Goal: Transaction & Acquisition: Purchase product/service

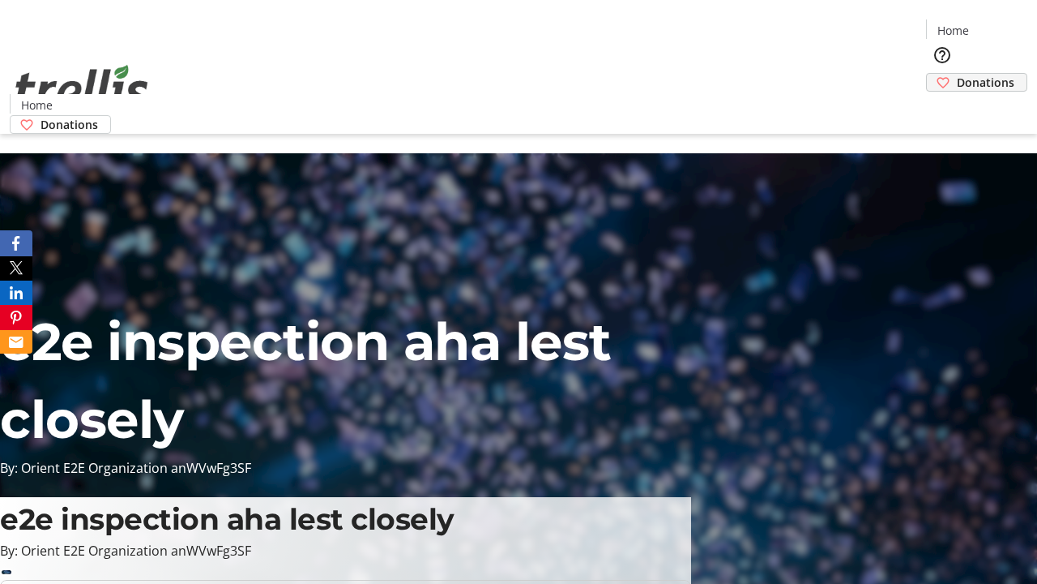
click at [957, 74] on span "Donations" at bounding box center [986, 82] width 58 height 17
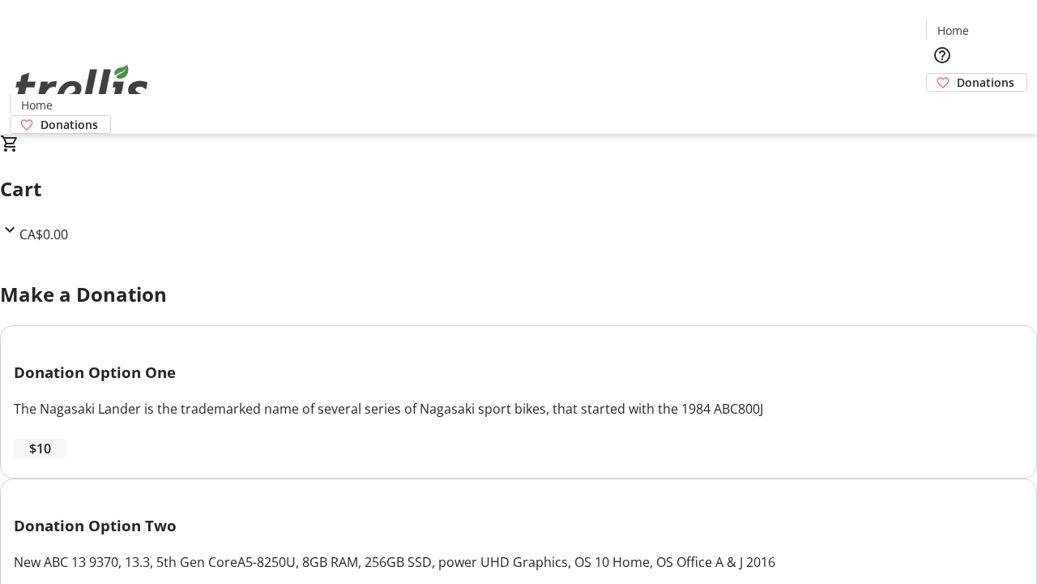
click at [51, 458] on span "$10" at bounding box center [40, 447] width 22 height 19
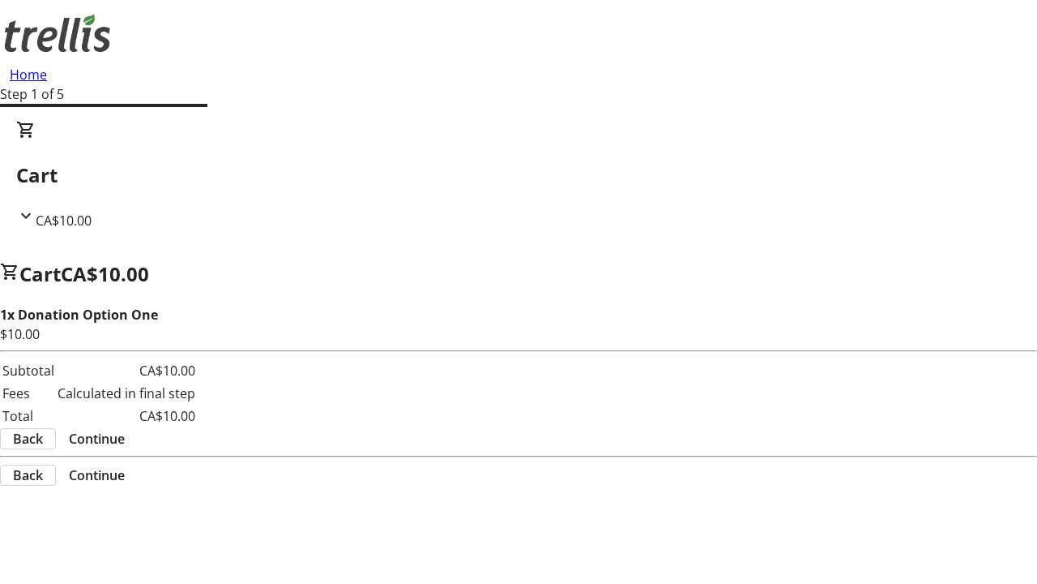
select select "CA"
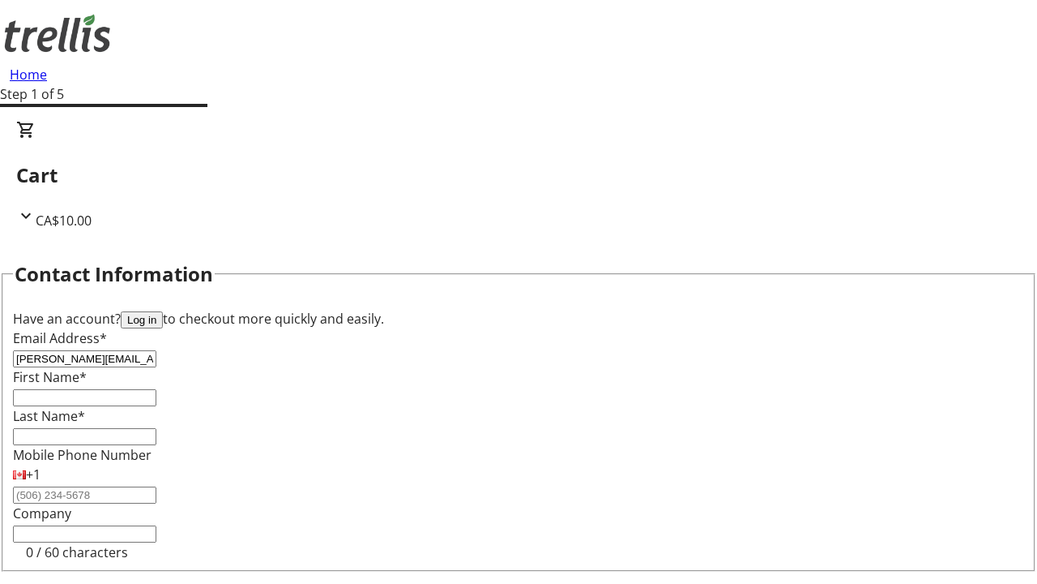
type input "[PERSON_NAME][EMAIL_ADDRESS][DOMAIN_NAME]"
type input "[PERSON_NAME]"
type input "[STREET_ADDRESS][PERSON_NAME]"
type input "Kelowna"
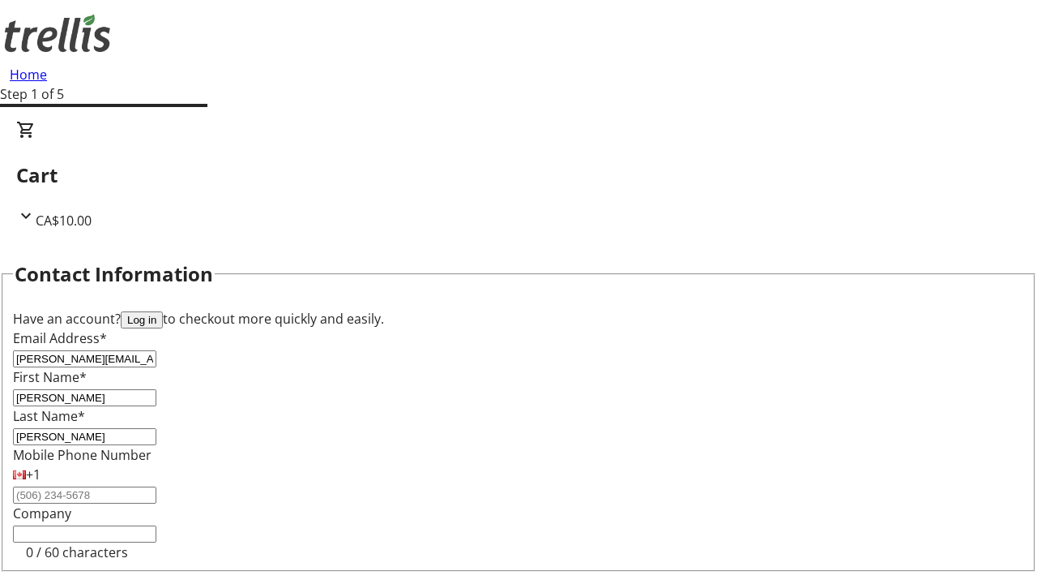
select select "BC"
type input "Kelowna"
type input "V1Y 0C2"
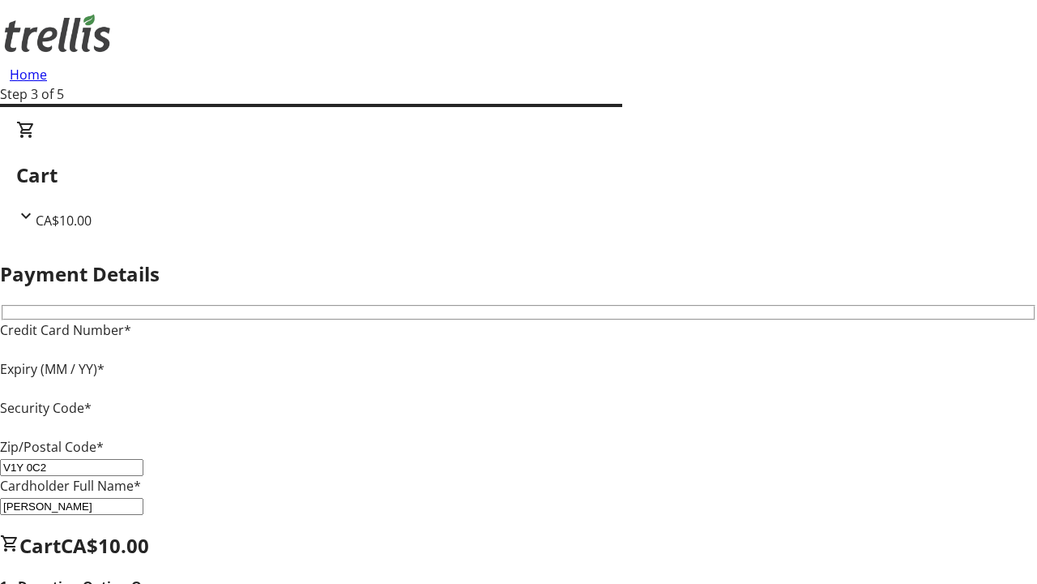
type input "V1Y 0C2"
